Goal: Information Seeking & Learning: Learn about a topic

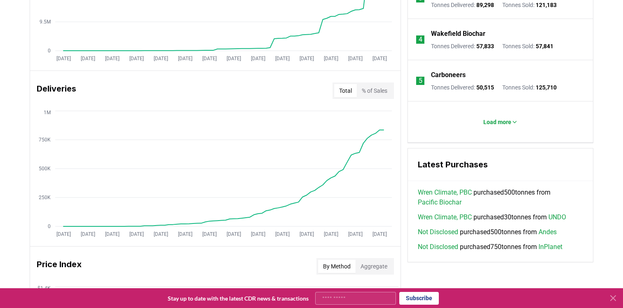
scroll to position [443, 0]
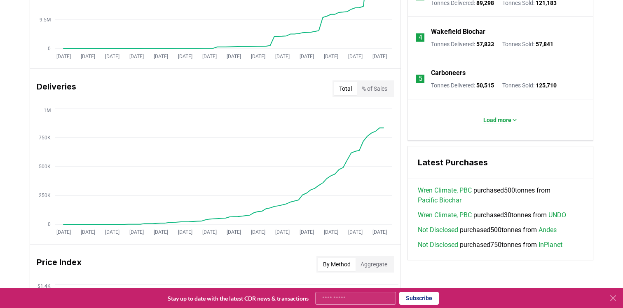
click at [508, 119] on p "Load more" at bounding box center [497, 120] width 28 height 8
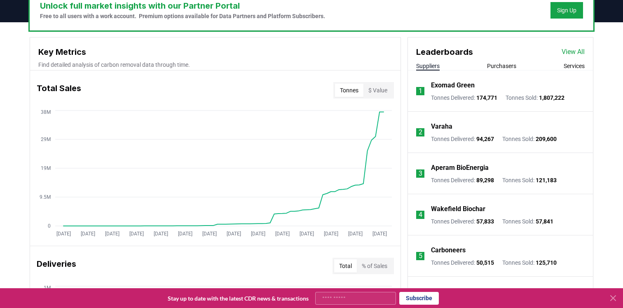
scroll to position [257, 0]
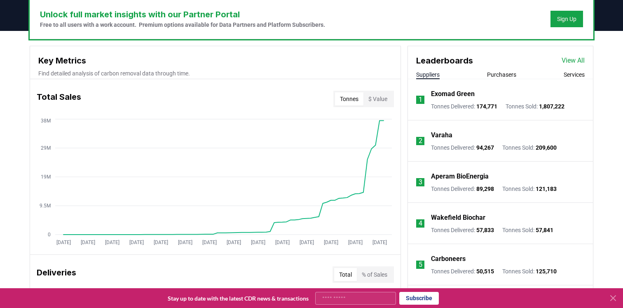
click at [569, 60] on link "View All" at bounding box center [573, 61] width 23 height 10
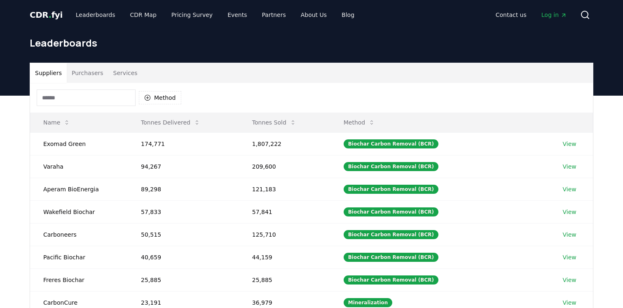
click at [120, 98] on input at bounding box center [86, 97] width 99 height 16
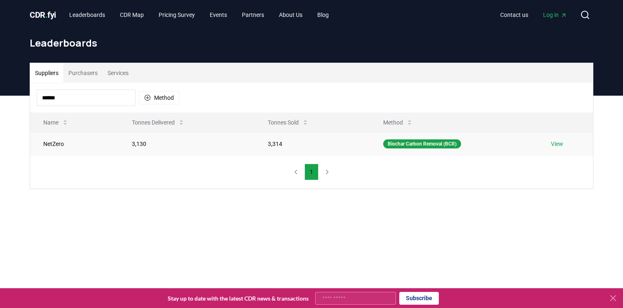
type input "******"
click at [57, 145] on td "NetZero" at bounding box center [74, 143] width 89 height 23
click at [558, 143] on link "View" at bounding box center [557, 144] width 12 height 8
